Goal: Information Seeking & Learning: Learn about a topic

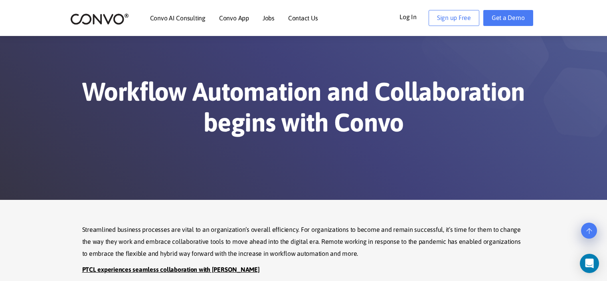
scroll to position [200, 0]
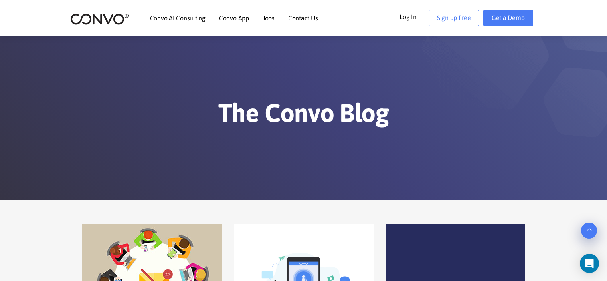
scroll to position [1631, 0]
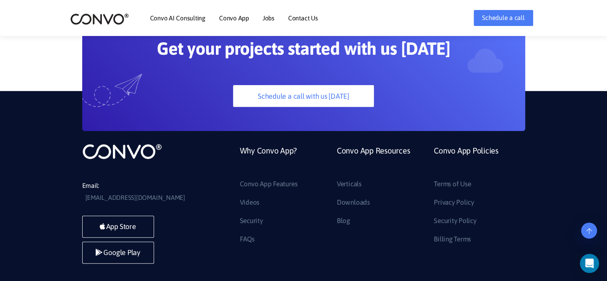
scroll to position [2264, 0]
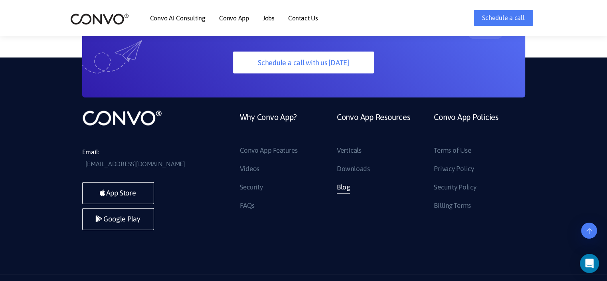
click at [346, 181] on link "Blog" at bounding box center [343, 187] width 13 height 13
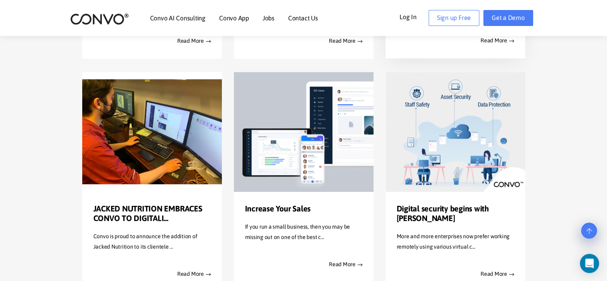
scroll to position [399, 0]
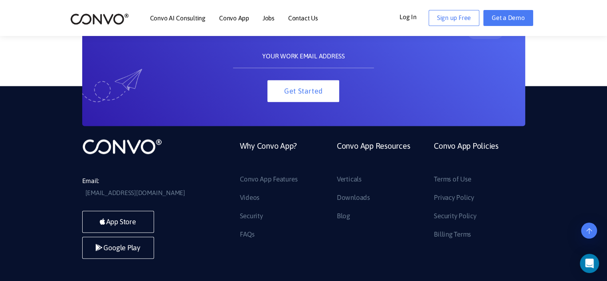
scroll to position [1445, 0]
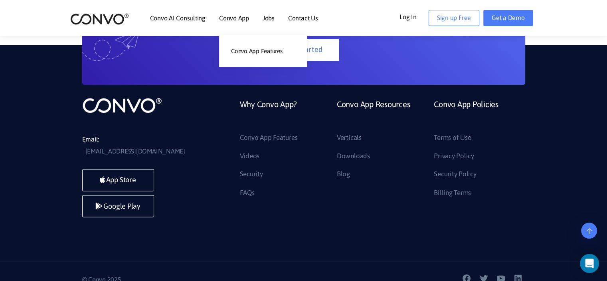
scroll to position [1330, 0]
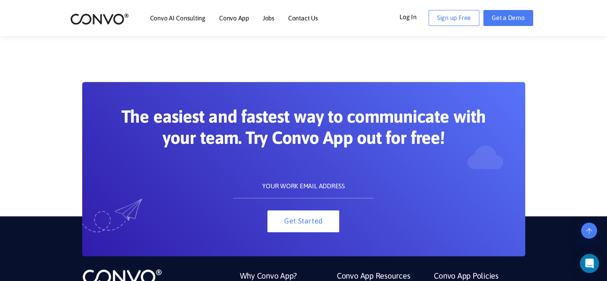
scroll to position [798, 0]
